Goal: Check status

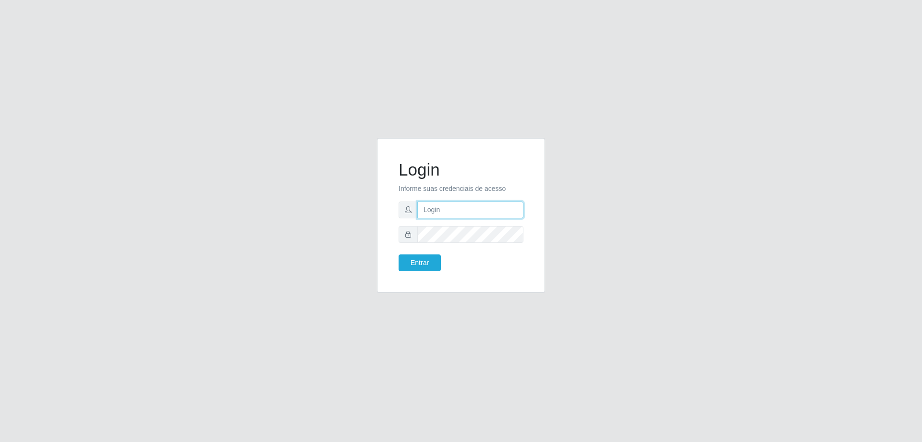
click at [469, 207] on input "text" at bounding box center [471, 209] width 106 height 17
type input "[EMAIL_ADDRESS][DOMAIN_NAME]"
click at [399, 254] on button "Entrar" at bounding box center [420, 262] width 42 height 17
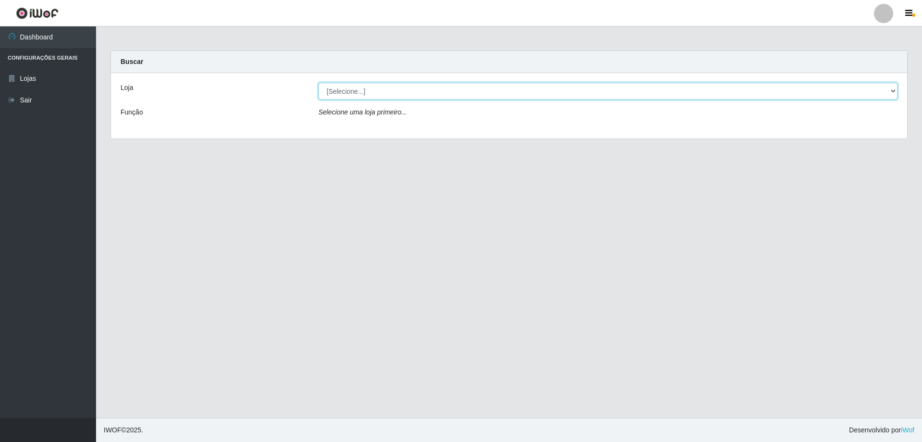
click at [354, 88] on select "[Selecione...] Atacado Vem - [STREET_ADDRESS]" at bounding box center [608, 91] width 579 height 17
select select "449"
click at [319, 83] on select "[Selecione...] Atacado Vem - [STREET_ADDRESS]" at bounding box center [608, 91] width 579 height 17
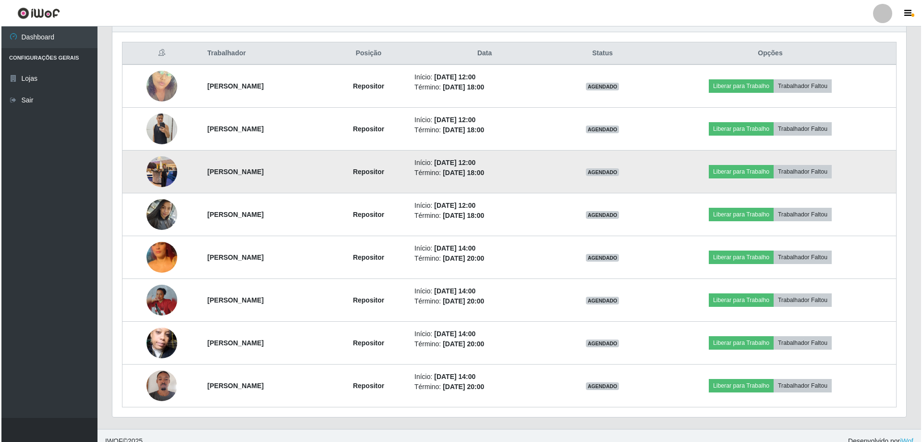
scroll to position [368, 0]
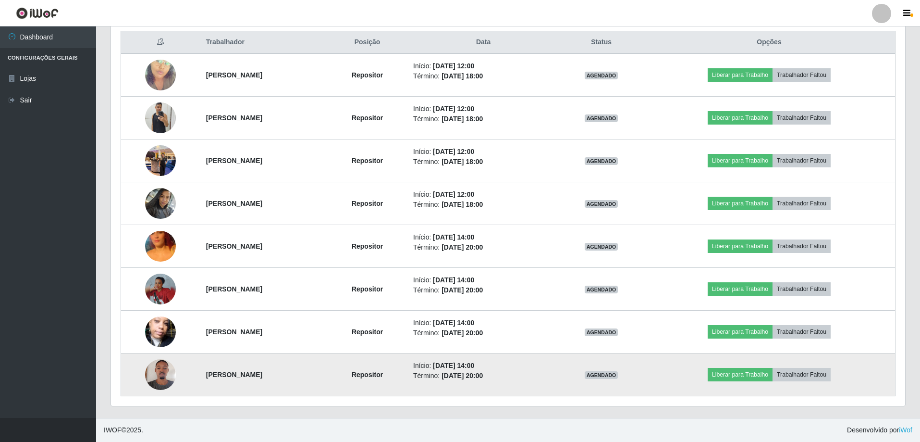
click at [150, 371] on img at bounding box center [160, 374] width 31 height 41
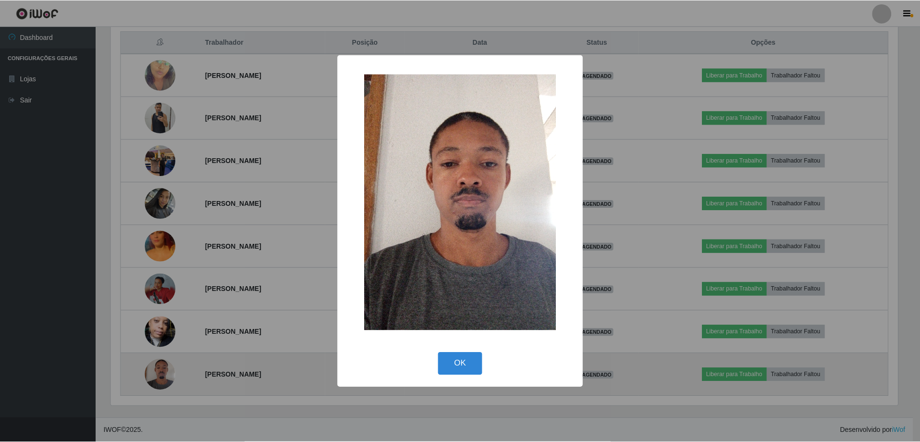
scroll to position [199, 789]
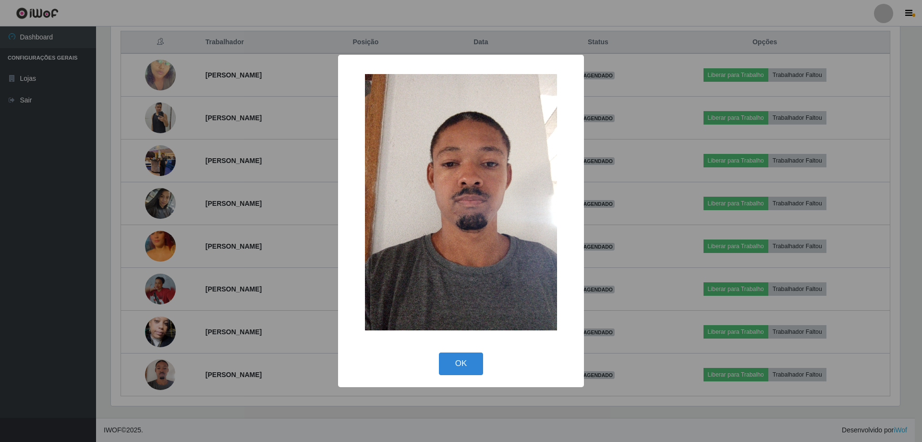
click at [260, 212] on div "× OK Cancel" at bounding box center [461, 221] width 922 height 442
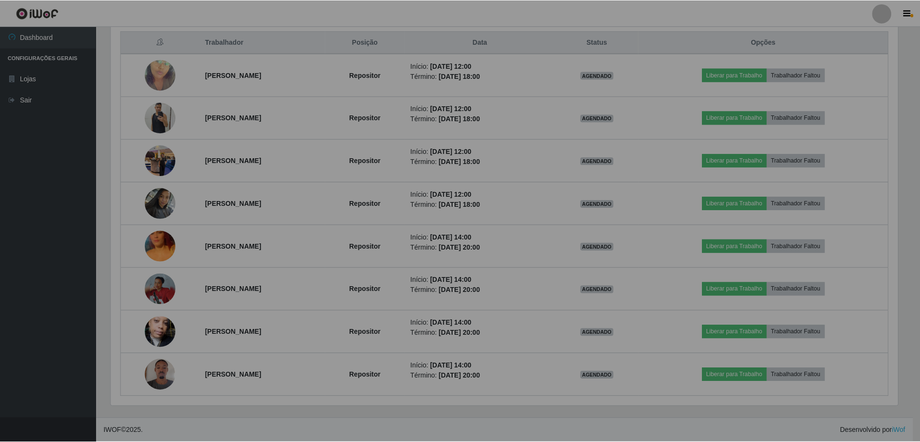
scroll to position [199, 794]
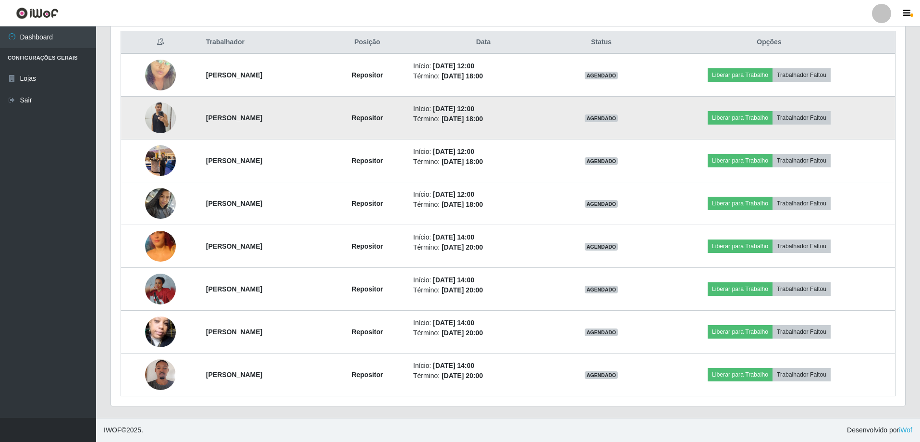
click at [152, 115] on img at bounding box center [160, 117] width 31 height 41
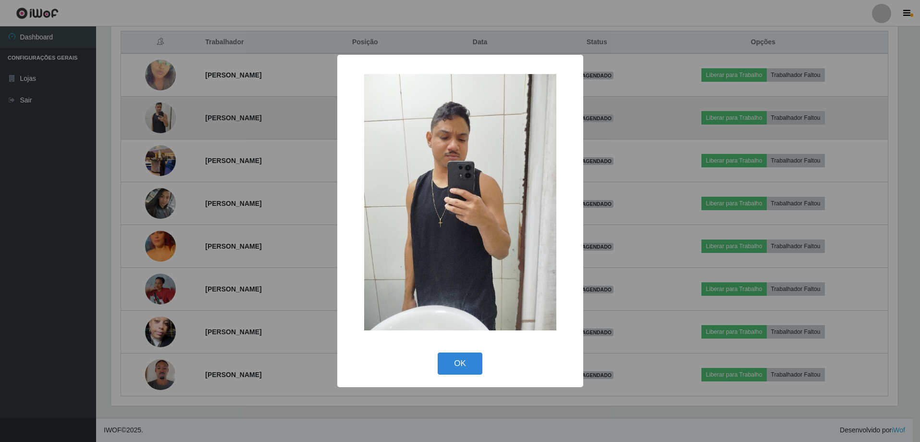
scroll to position [199, 789]
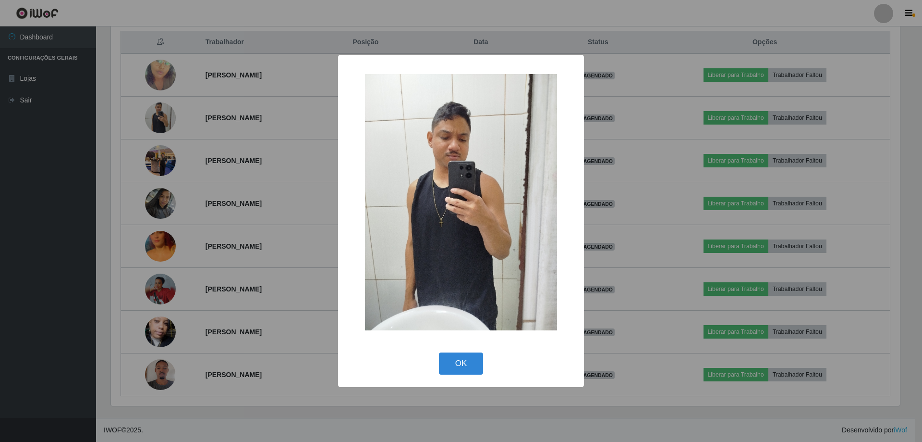
click at [195, 159] on div "× OK Cancel" at bounding box center [461, 221] width 922 height 442
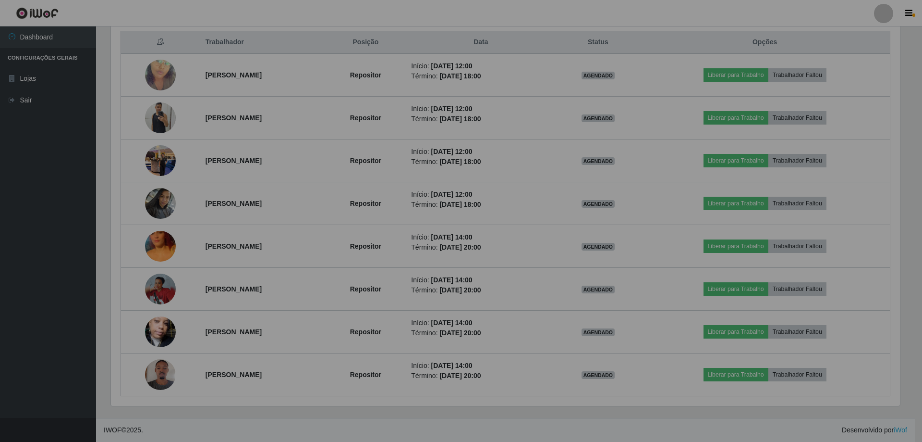
scroll to position [199, 794]
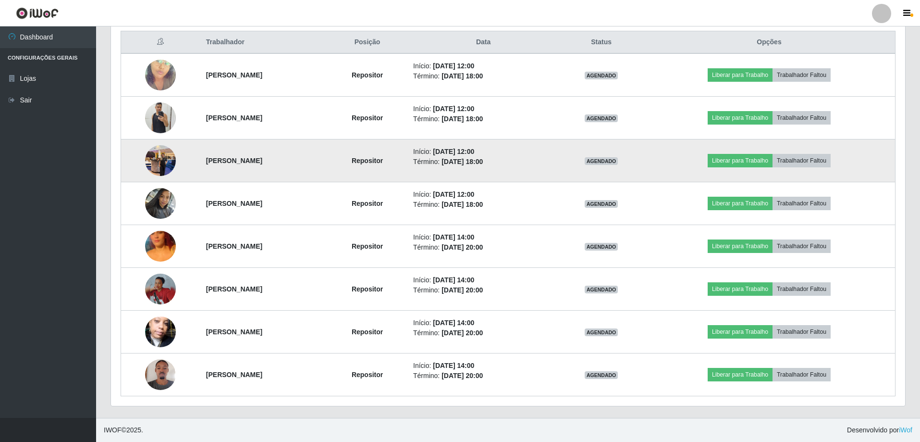
click at [151, 157] on img at bounding box center [160, 160] width 31 height 41
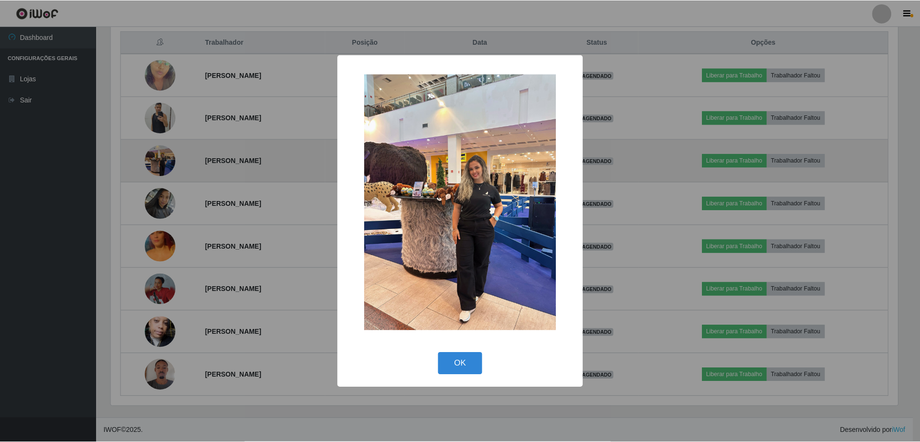
scroll to position [199, 789]
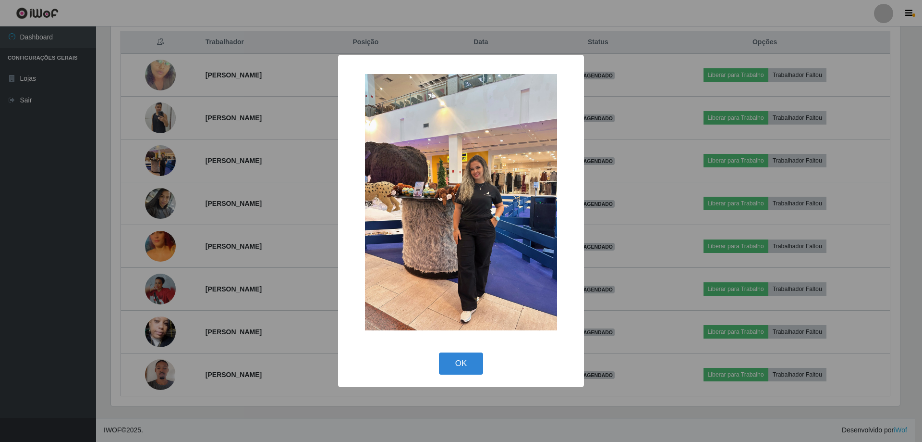
click at [246, 199] on div "× OK Cancel" at bounding box center [461, 221] width 922 height 442
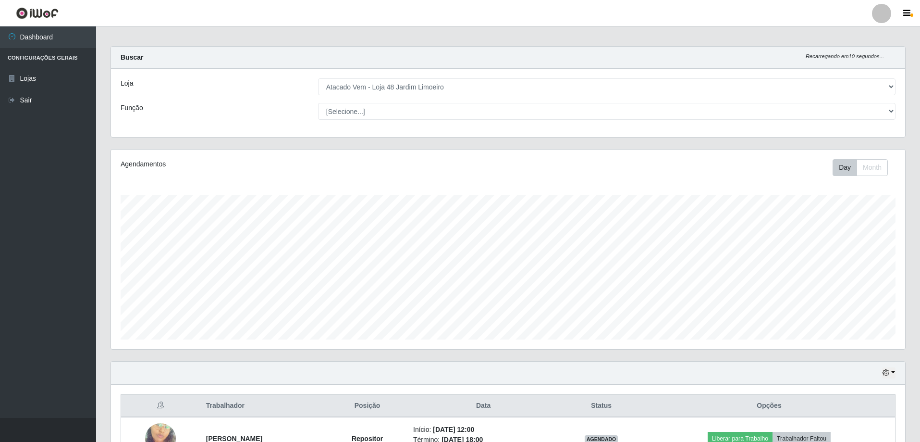
scroll to position [0, 0]
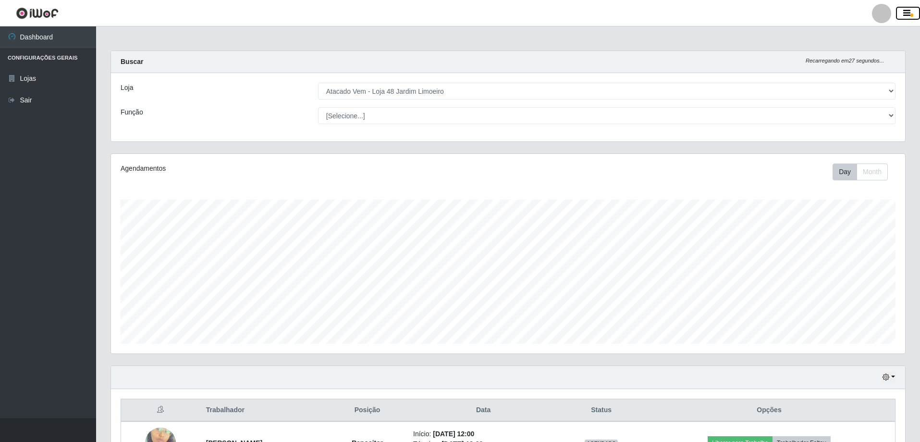
click at [912, 12] on button "button" at bounding box center [908, 13] width 24 height 13
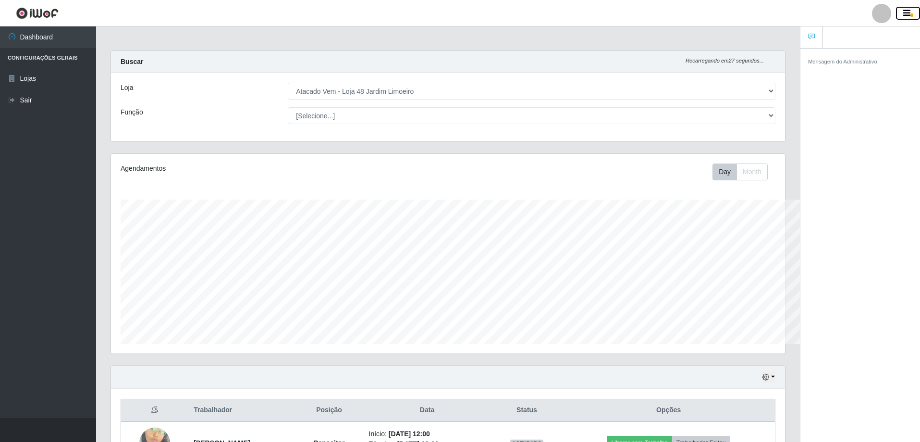
scroll to position [480240, 479765]
click at [912, 12] on button "button" at bounding box center [908, 13] width 24 height 13
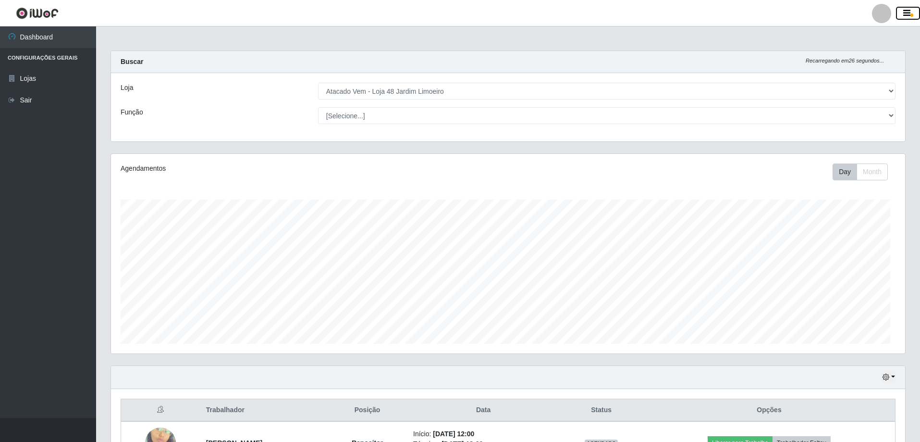
scroll to position [480240, 479645]
click at [912, 12] on button "button" at bounding box center [908, 13] width 24 height 13
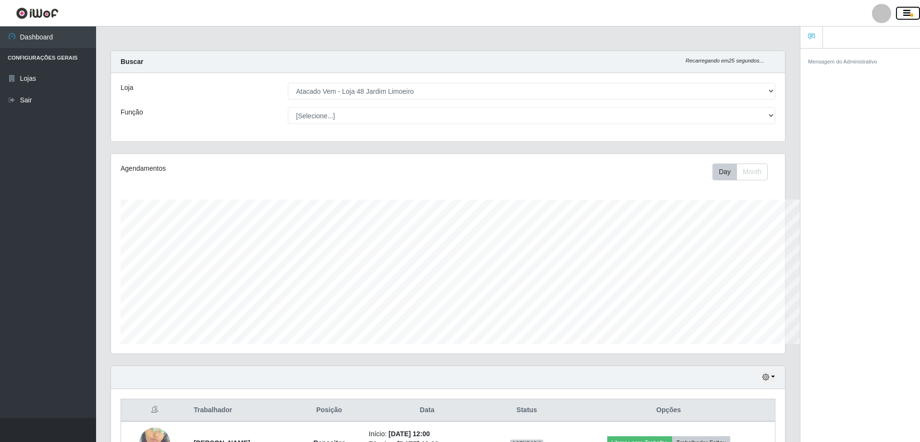
scroll to position [480240, 479765]
click at [817, 62] on small "Mensagem do Administrativo" at bounding box center [842, 62] width 69 height 6
click at [898, 12] on button "button" at bounding box center [908, 13] width 24 height 13
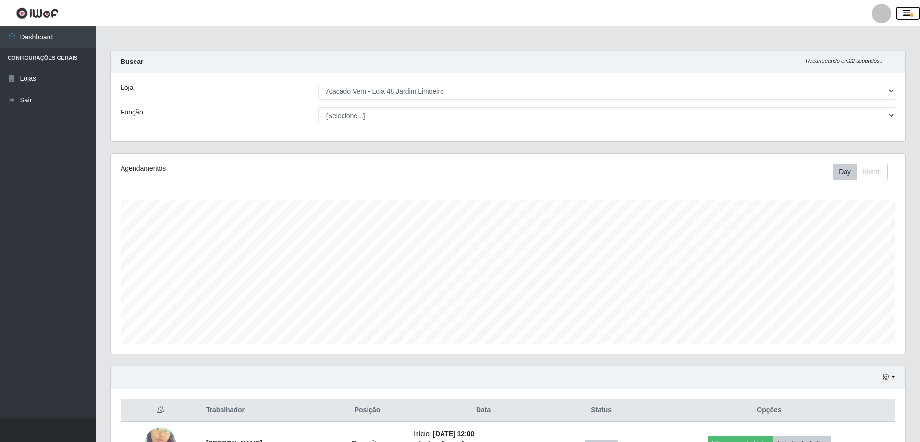
scroll to position [0, 0]
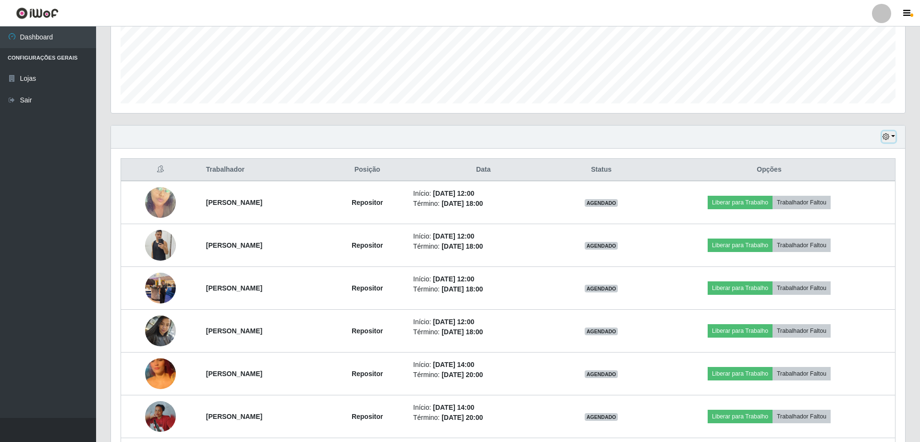
click at [885, 136] on icon "button" at bounding box center [886, 136] width 7 height 7
click at [840, 214] on button "1 Semana" at bounding box center [857, 214] width 76 height 20
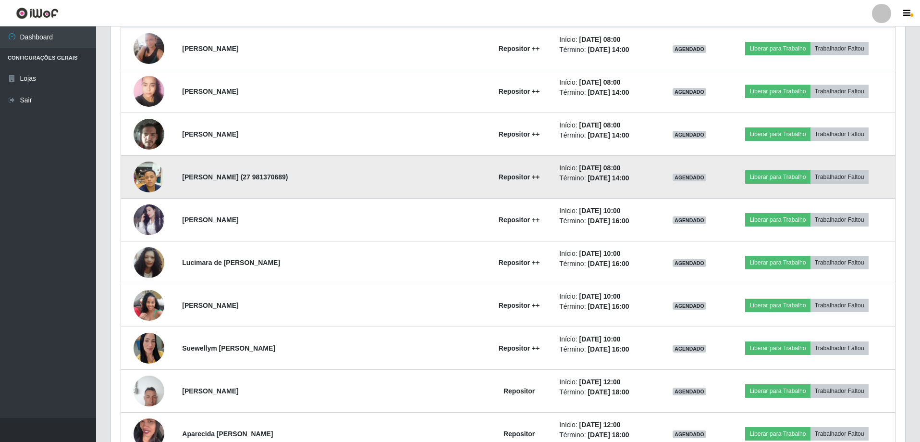
click at [163, 181] on img at bounding box center [149, 176] width 31 height 41
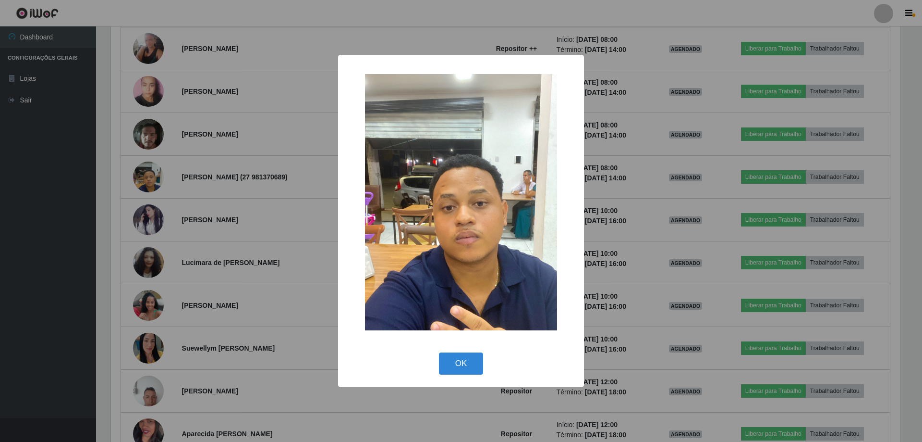
click at [233, 222] on div "× OK Cancel" at bounding box center [461, 221] width 922 height 442
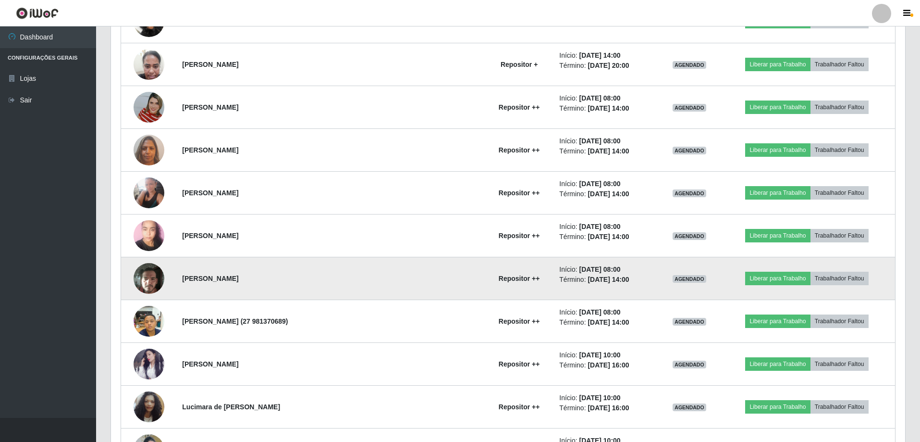
click at [152, 278] on img at bounding box center [149, 278] width 31 height 41
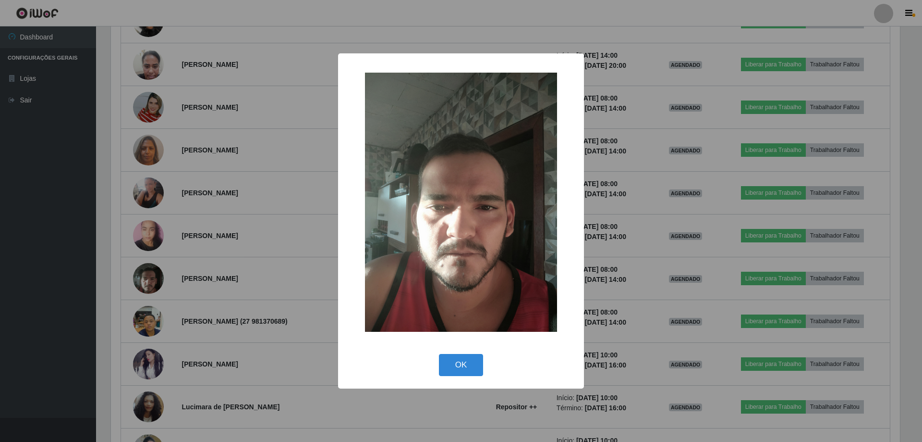
click at [210, 258] on div "× OK Cancel" at bounding box center [461, 221] width 922 height 442
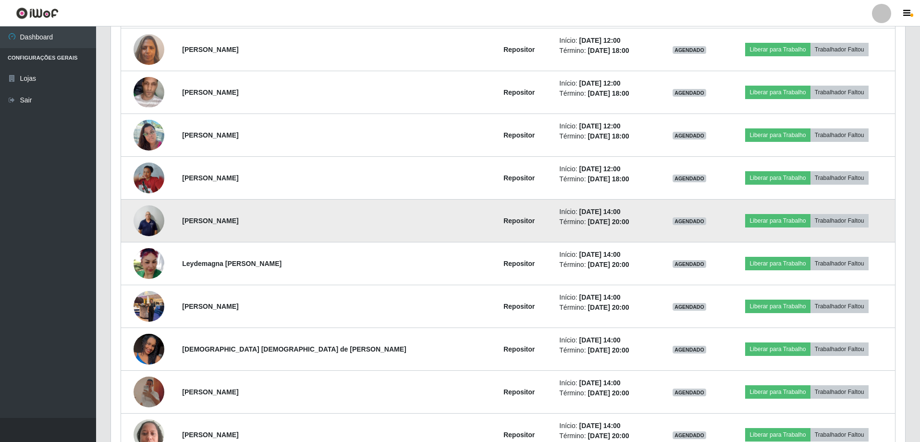
click at [159, 220] on img at bounding box center [149, 220] width 31 height 41
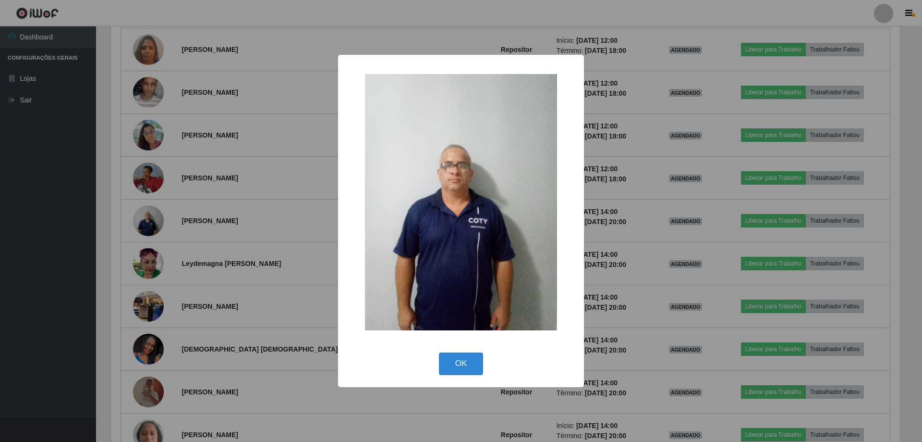
click at [258, 268] on div "× OK Cancel" at bounding box center [461, 221] width 922 height 442
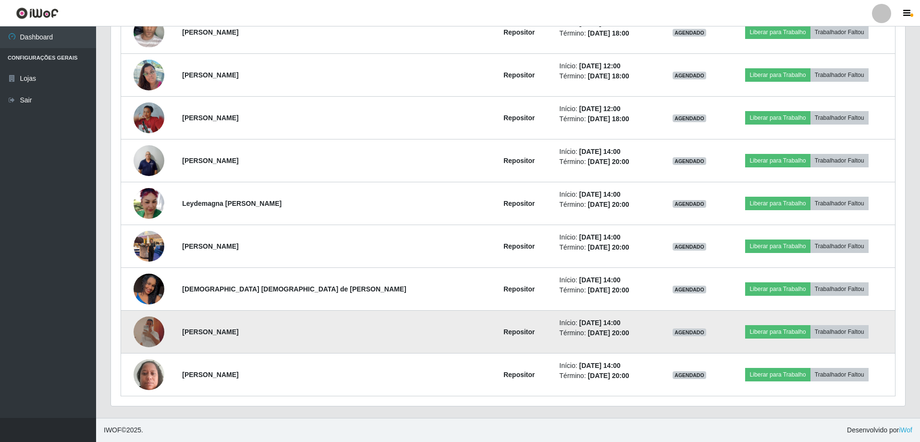
click at [154, 329] on img at bounding box center [149, 331] width 31 height 31
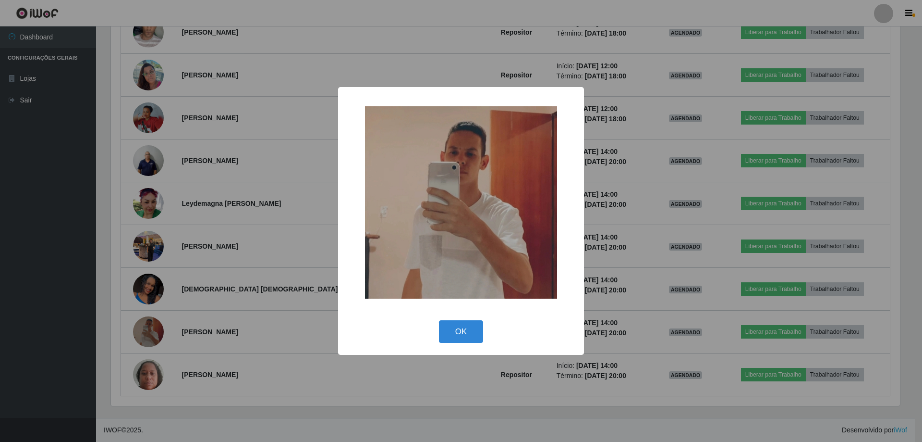
click at [239, 257] on div "× OK Cancel" at bounding box center [461, 221] width 922 height 442
